Goal: Transaction & Acquisition: Purchase product/service

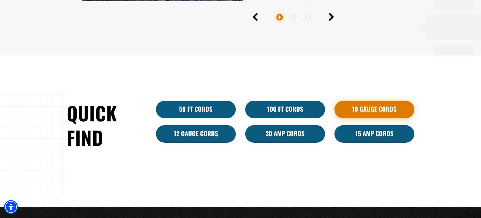
click at [370, 108] on link "10 Gauge Cords" at bounding box center [375, 110] width 80 height 18
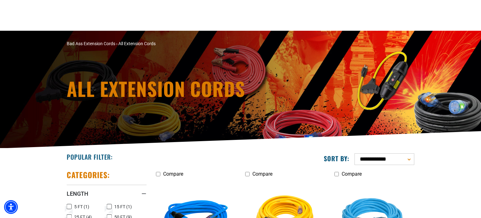
scroll to position [97, 0]
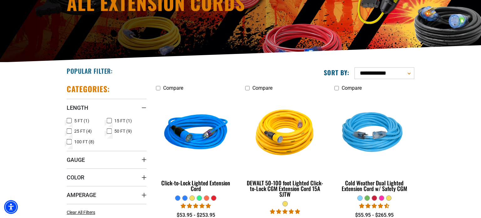
click at [71, 143] on icon at bounding box center [69, 142] width 5 height 8
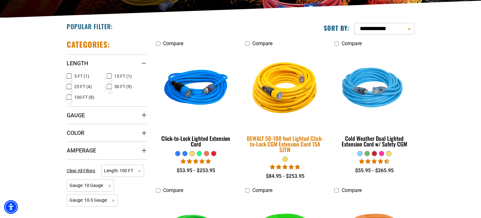
scroll to position [144, 0]
